Goal: Task Accomplishment & Management: Manage account settings

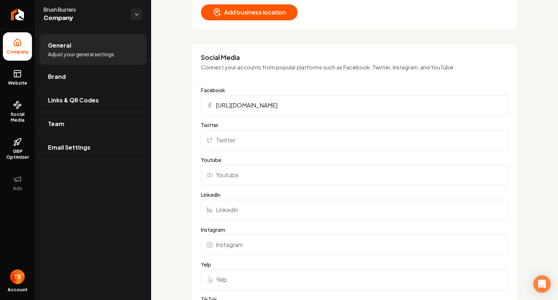
scroll to position [456, 0]
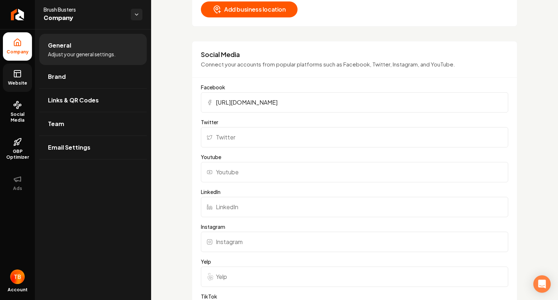
click at [26, 80] on span "Website" at bounding box center [17, 83] width 25 height 6
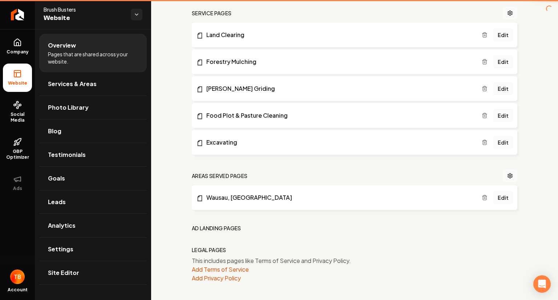
scroll to position [329, 0]
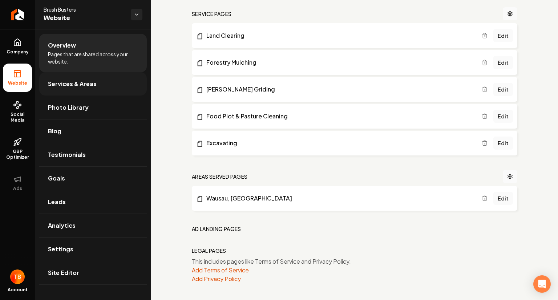
click at [84, 87] on span "Services & Areas" at bounding box center [72, 83] width 49 height 9
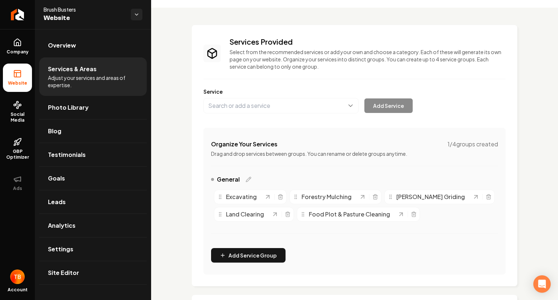
scroll to position [20, 0]
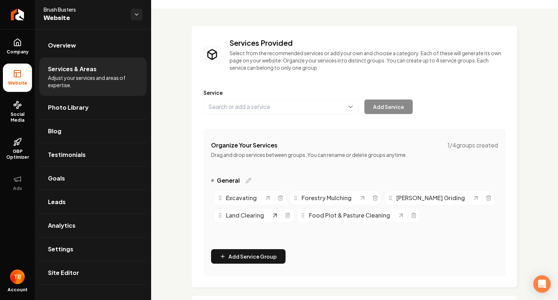
click at [273, 215] on icon "Main content area" at bounding box center [274, 215] width 7 height 7
click at [67, 40] on link "Overview" at bounding box center [92, 45] width 107 height 23
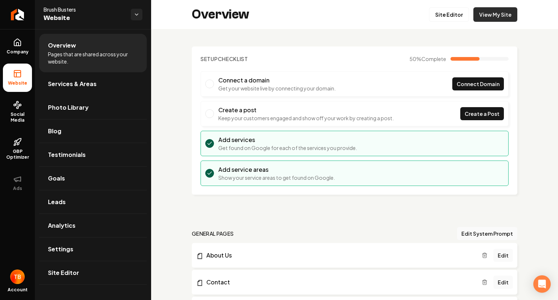
click at [492, 16] on link "View My Site" at bounding box center [495, 14] width 44 height 15
click at [78, 107] on span "Photo Library" at bounding box center [68, 107] width 41 height 9
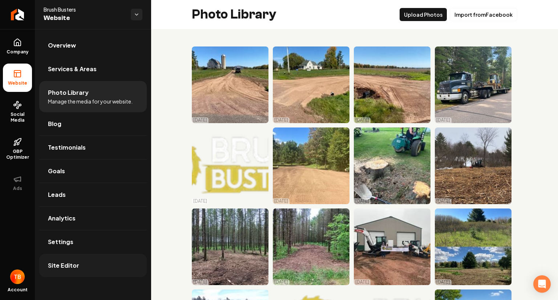
click at [73, 261] on span "Site Editor" at bounding box center [63, 265] width 31 height 9
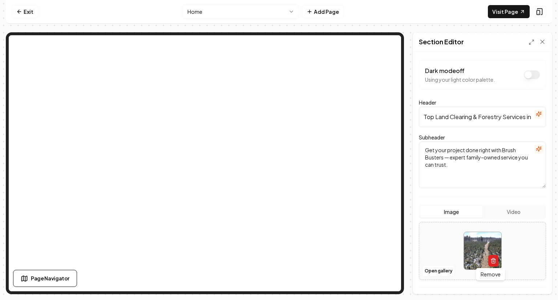
click at [492, 260] on icon "button" at bounding box center [492, 261] width 3 height 4
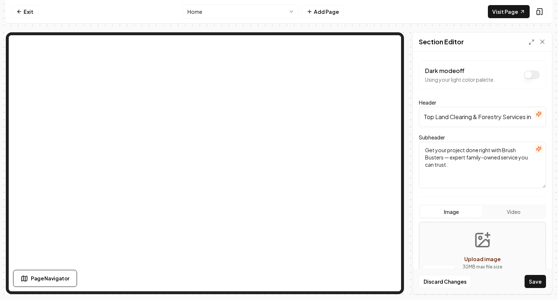
click at [458, 254] on button "Upload image 30 MB max file size" at bounding box center [482, 250] width 52 height 51
click at [443, 262] on div "Open gallery Upload image 30 MB max file size" at bounding box center [482, 251] width 127 height 58
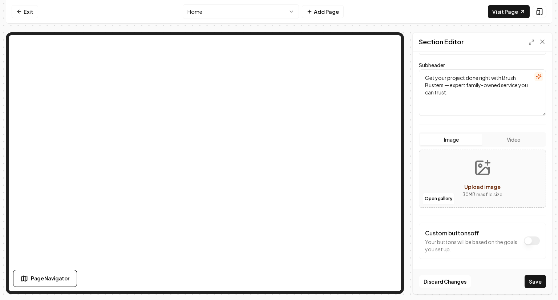
scroll to position [74, 0]
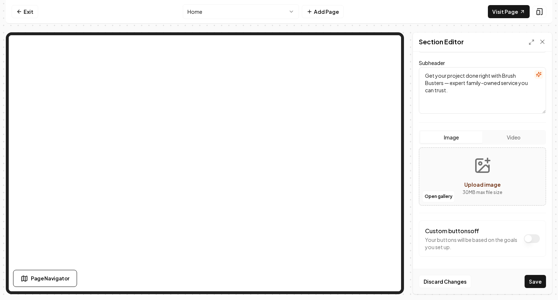
click at [483, 173] on icon "Upload image" at bounding box center [481, 165] width 17 height 17
click at [449, 278] on button "Discard Changes" at bounding box center [445, 281] width 52 height 13
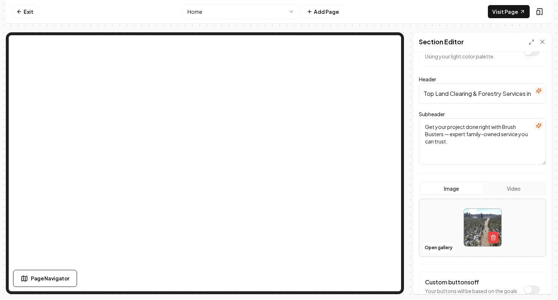
scroll to position [22, 0]
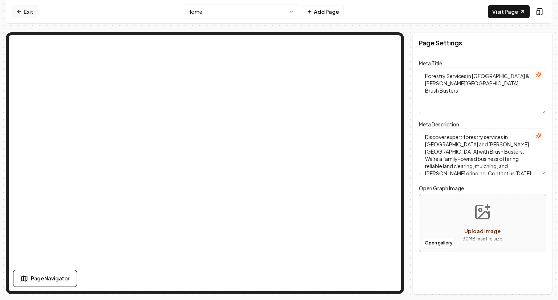
click at [21, 9] on icon at bounding box center [19, 12] width 6 height 6
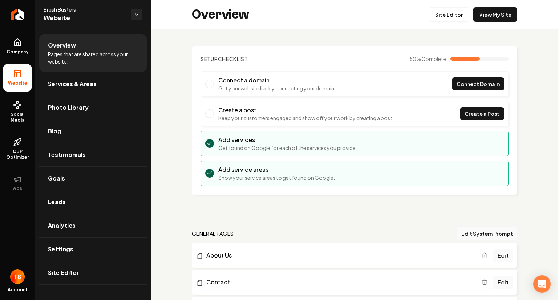
click at [21, 9] on link "Return to dashboard" at bounding box center [17, 14] width 35 height 29
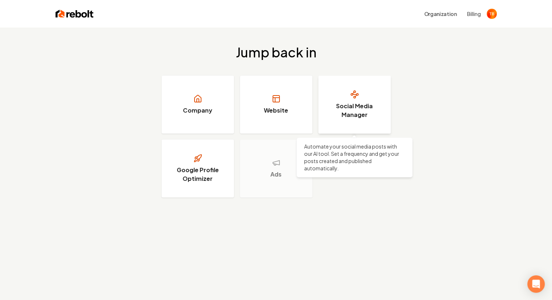
click at [362, 109] on h3 "Social Media Manager" at bounding box center [354, 110] width 54 height 17
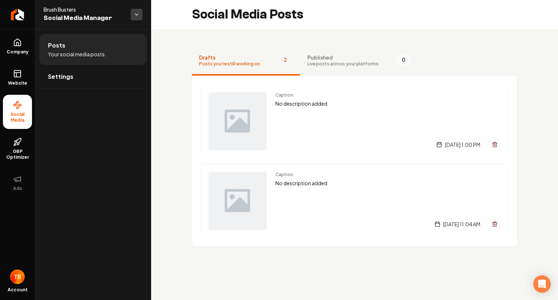
click at [139, 13] on html "Company Website Social Media GBP Optimizer Ads Account Brush Busters Social Med…" at bounding box center [279, 150] width 558 height 300
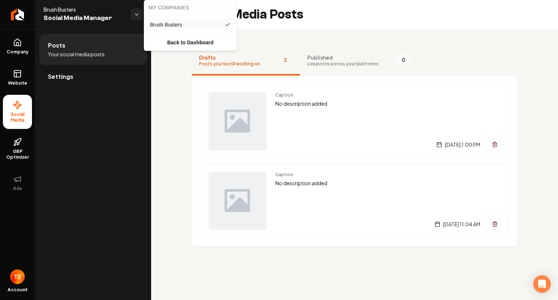
click at [133, 103] on html "Company Website Social Media GBP Optimizer Ads Account Brush Busters Social Med…" at bounding box center [279, 150] width 558 height 300
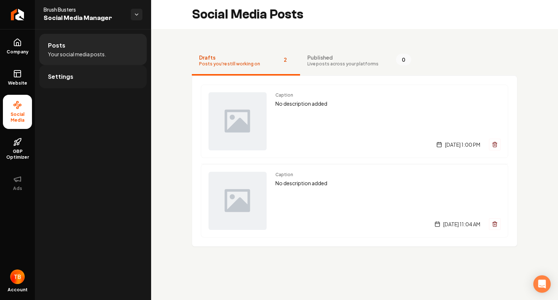
click at [75, 74] on link "Settings" at bounding box center [92, 76] width 107 height 23
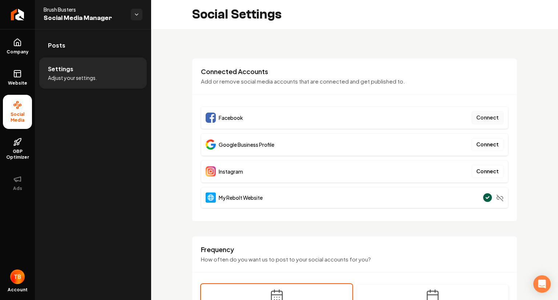
click at [481, 119] on button "Connect" at bounding box center [487, 117] width 32 height 13
click at [471, 118] on button "Connect" at bounding box center [487, 117] width 32 height 13
click at [482, 144] on button "Connect" at bounding box center [487, 144] width 32 height 13
click at [223, 282] on div at bounding box center [222, 282] width 10 height 10
click at [476, 147] on button "Connect" at bounding box center [487, 144] width 32 height 13
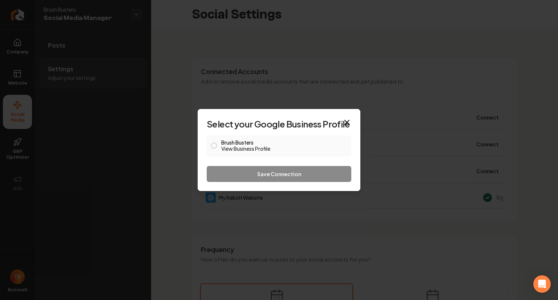
click at [215, 146] on button "Brush Busters View Business Profile" at bounding box center [214, 146] width 6 height 6
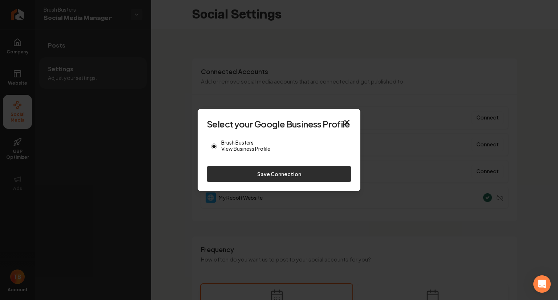
click at [269, 173] on button "Save Connection" at bounding box center [279, 174] width 144 height 16
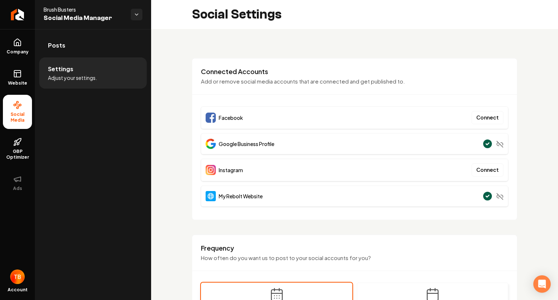
click at [392, 185] on div "My Rebolt Website" at bounding box center [354, 195] width 307 height 21
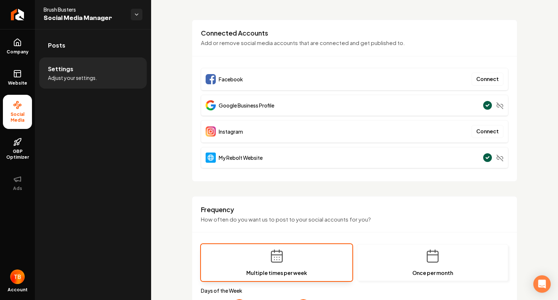
scroll to position [19, 0]
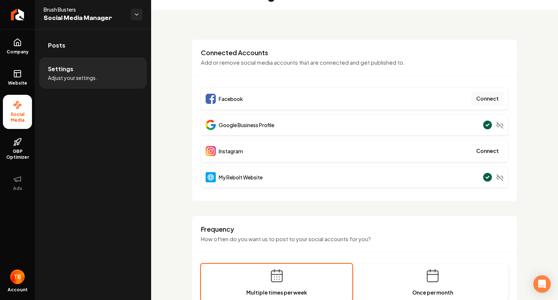
click at [479, 98] on button "Connect" at bounding box center [487, 98] width 32 height 13
click at [486, 97] on button "Connect" at bounding box center [487, 98] width 32 height 13
click at [485, 101] on button "Connect" at bounding box center [487, 98] width 32 height 13
click at [107, 71] on li "Settings Adjust your settings." at bounding box center [92, 72] width 107 height 31
click at [11, 56] on link "Company" at bounding box center [17, 46] width 29 height 28
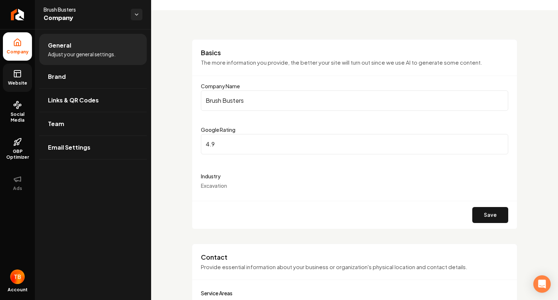
click at [19, 80] on span "Website" at bounding box center [17, 83] width 25 height 6
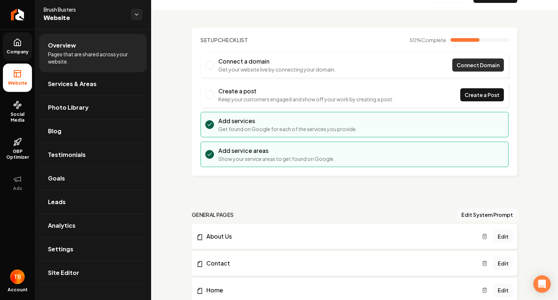
click at [462, 66] on span "Connect Domain" at bounding box center [477, 65] width 43 height 8
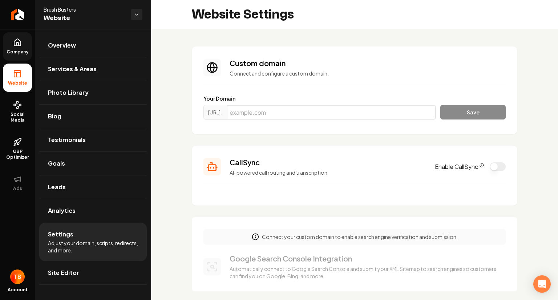
click at [282, 114] on input "Main content area" at bounding box center [331, 112] width 209 height 15
type input "b"
click at [19, 118] on span "Social Media" at bounding box center [17, 117] width 29 height 12
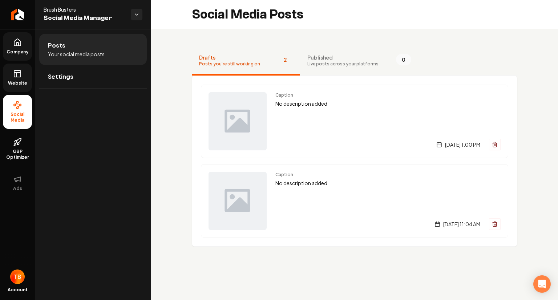
click at [21, 82] on span "Website" at bounding box center [17, 83] width 25 height 6
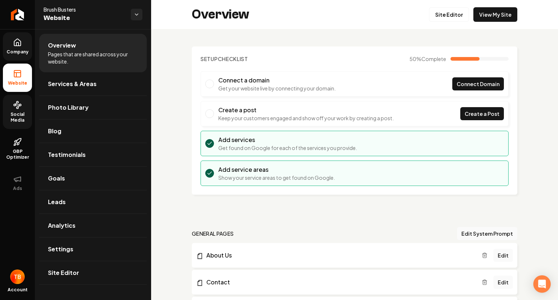
click at [21, 45] on icon at bounding box center [17, 42] width 7 height 7
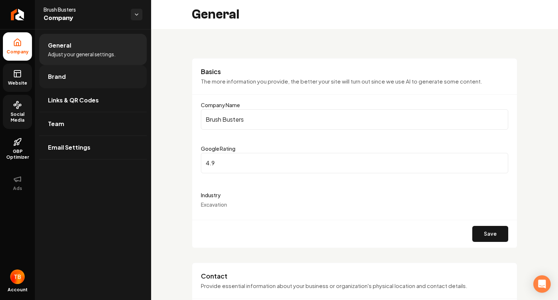
click at [80, 83] on link "Brand" at bounding box center [92, 76] width 107 height 23
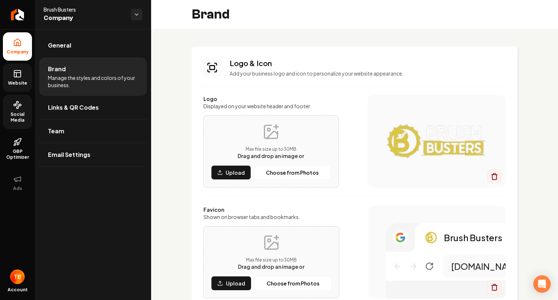
click at [25, 76] on link "Website" at bounding box center [17, 78] width 29 height 28
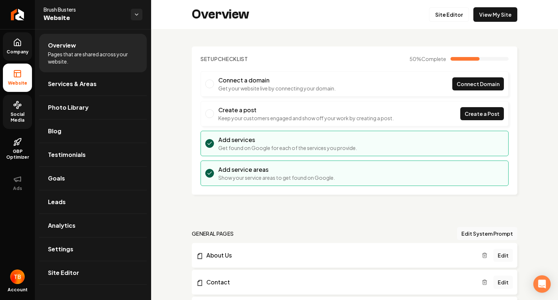
click at [11, 108] on link "Social Media" at bounding box center [17, 112] width 29 height 34
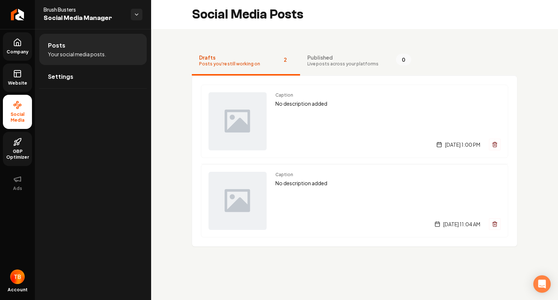
click at [22, 152] on span "GBP Optimizer" at bounding box center [17, 154] width 29 height 12
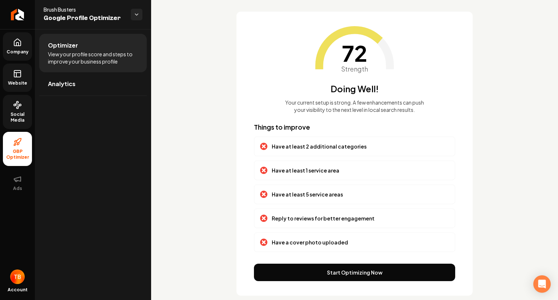
scroll to position [47, 0]
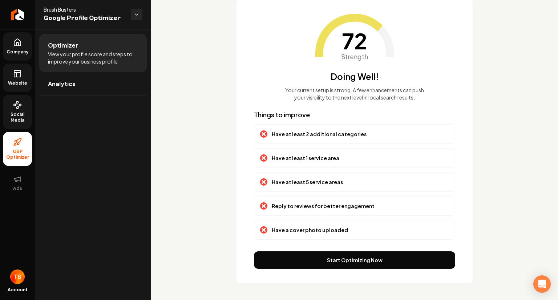
click at [23, 49] on span "Company" at bounding box center [18, 52] width 28 height 6
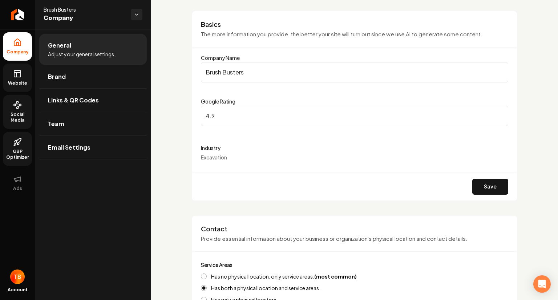
click at [17, 78] on link "Website" at bounding box center [17, 78] width 29 height 28
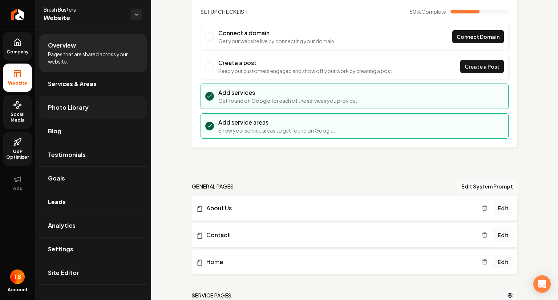
click at [74, 105] on span "Photo Library" at bounding box center [68, 107] width 41 height 9
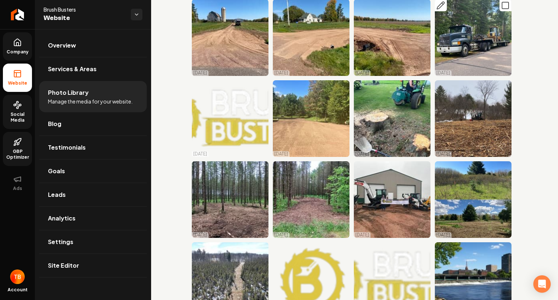
click at [439, 8] on icon "Main content area" at bounding box center [440, 5] width 9 height 9
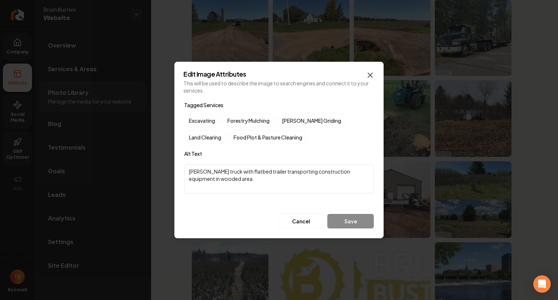
click at [369, 74] on icon "button" at bounding box center [370, 75] width 4 height 4
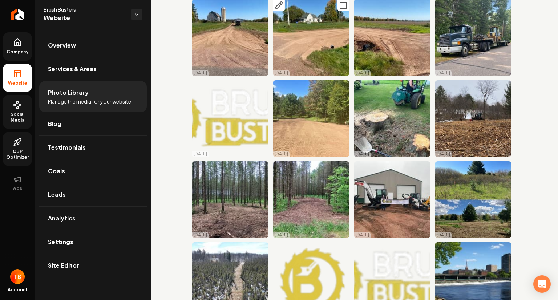
click at [326, 44] on img "Main content area" at bounding box center [311, 37] width 77 height 77
click at [277, 5] on icon "Main content area" at bounding box center [278, 5] width 9 height 9
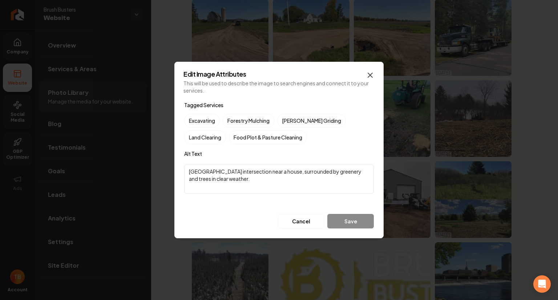
click at [367, 77] on icon "button" at bounding box center [370, 75] width 9 height 9
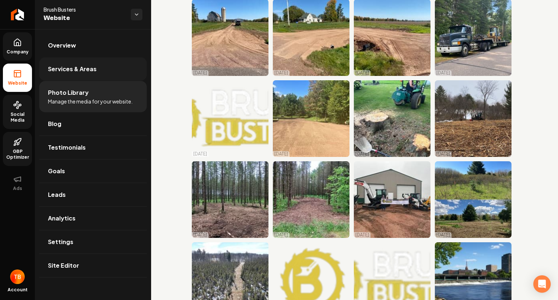
click at [76, 70] on span "Services & Areas" at bounding box center [72, 69] width 49 height 9
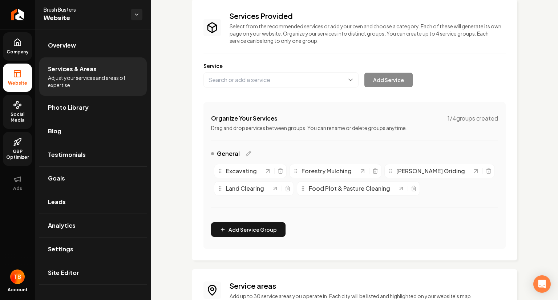
scroll to position [142, 0]
